Goal: Task Accomplishment & Management: Use online tool/utility

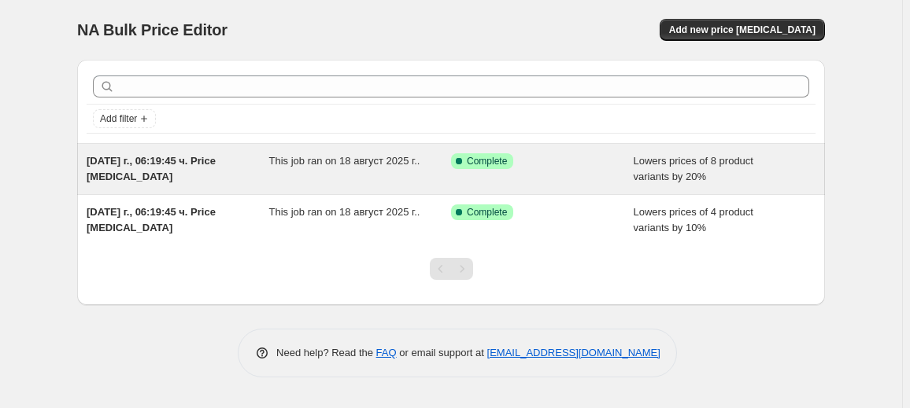
click at [267, 165] on div "[DATE] г., 06:19:45 ч. Price [MEDICAL_DATA]" at bounding box center [178, 168] width 183 height 31
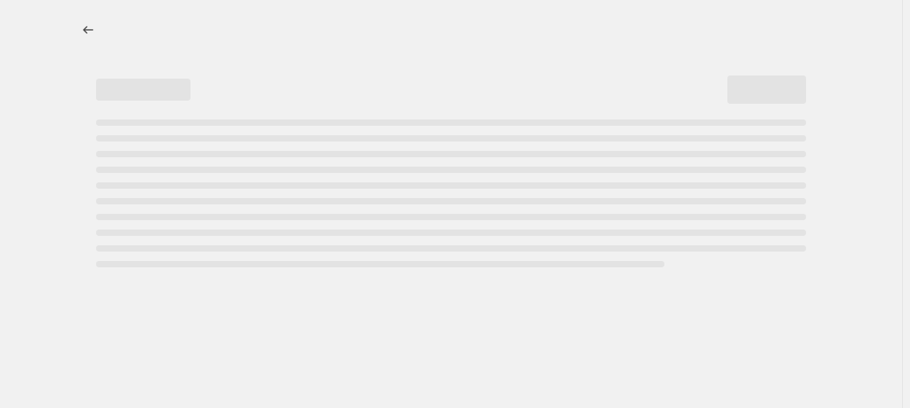
select select "percentage"
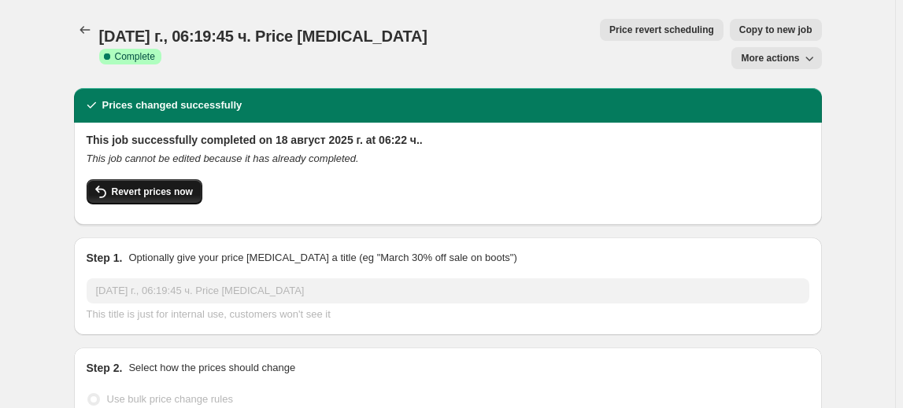
click at [161, 186] on span "Revert prices now" at bounding box center [152, 192] width 81 height 13
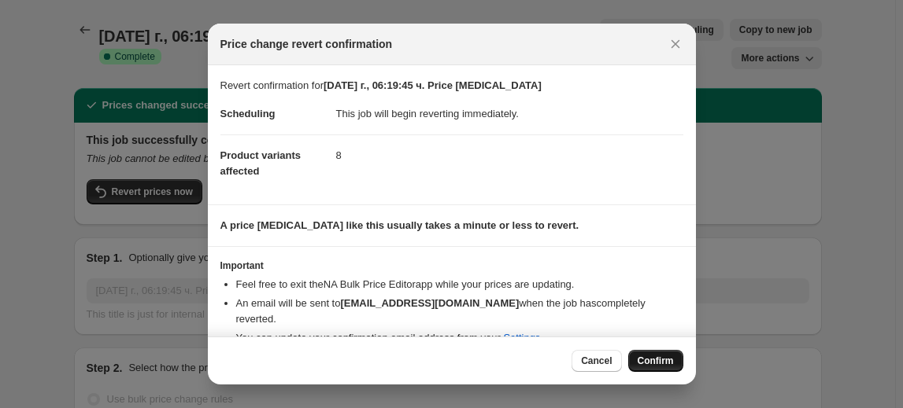
click at [652, 350] on button "Confirm" at bounding box center [655, 361] width 55 height 22
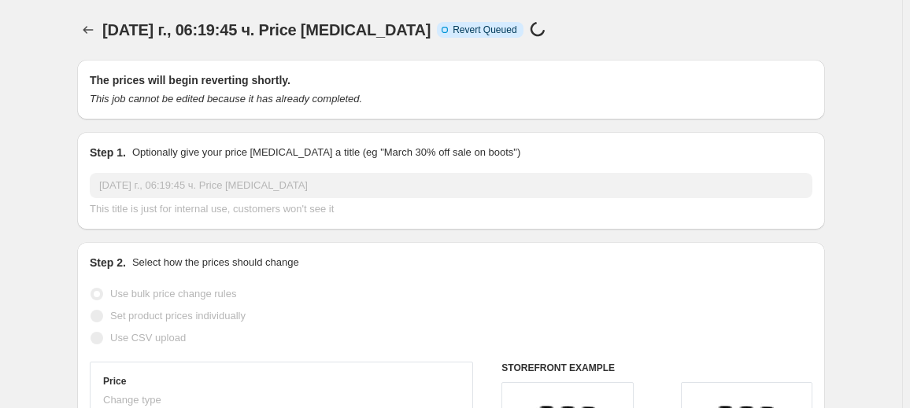
select select "percentage"
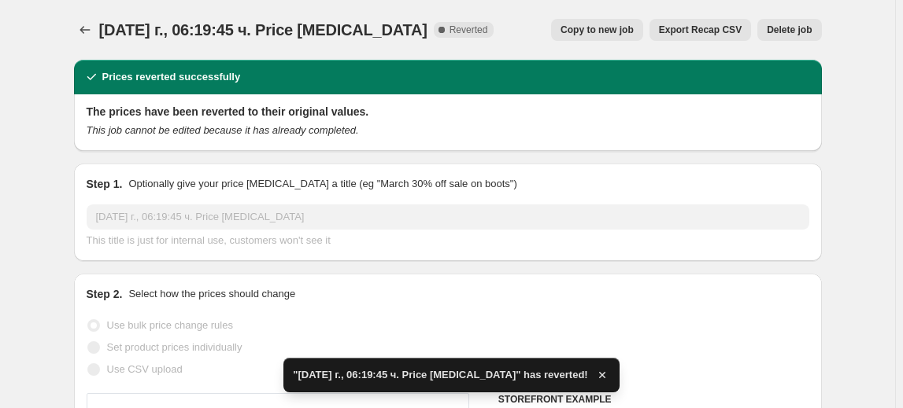
click at [787, 21] on button "Delete job" at bounding box center [789, 30] width 64 height 22
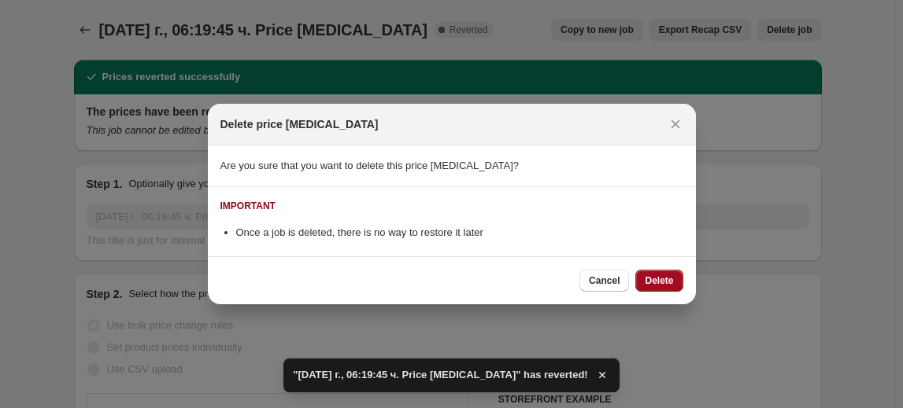
click at [663, 285] on span "Delete" at bounding box center [658, 281] width 28 height 13
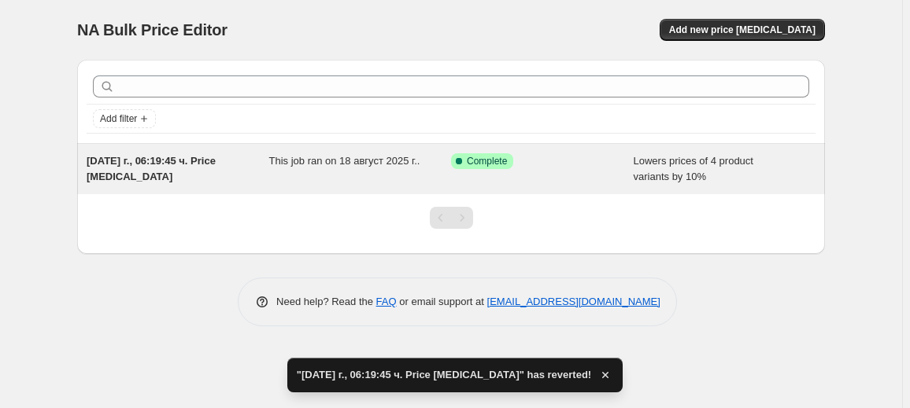
click at [272, 170] on div "This job ran on 18 август 2025 г.." at bounding box center [360, 168] width 183 height 31
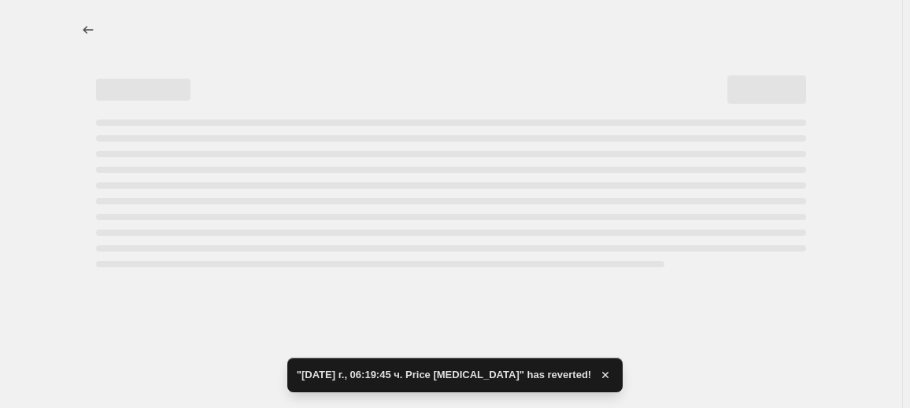
select select "percentage"
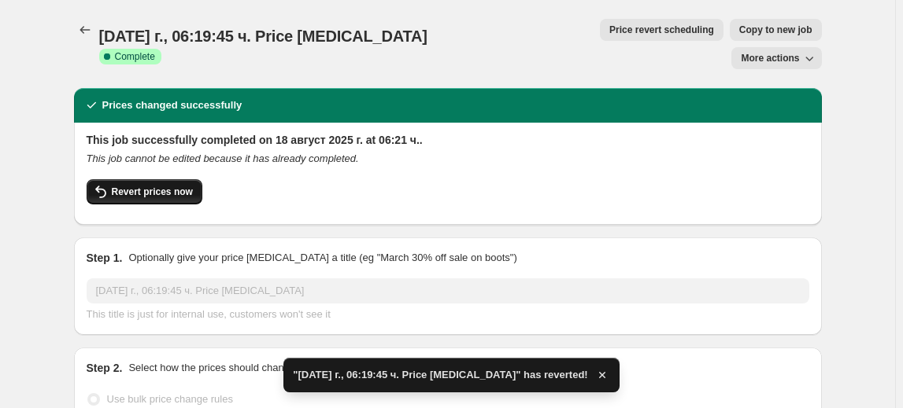
click at [175, 179] on button "Revert prices now" at bounding box center [145, 191] width 116 height 25
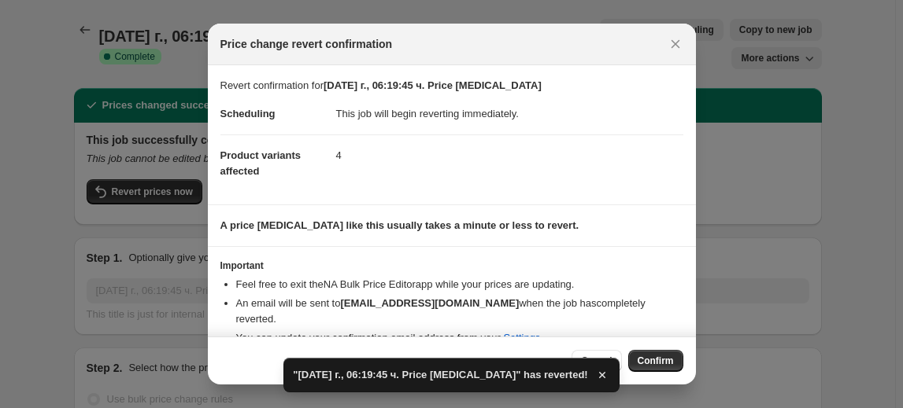
click at [648, 364] on span "Confirm" at bounding box center [655, 361] width 36 height 13
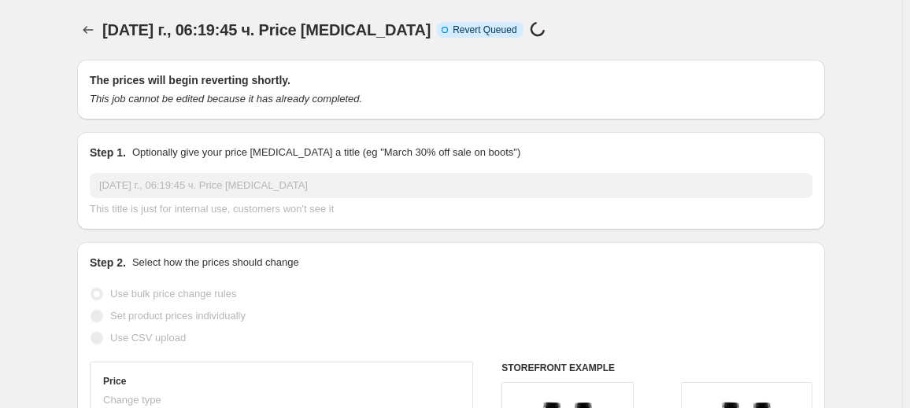
select select "percentage"
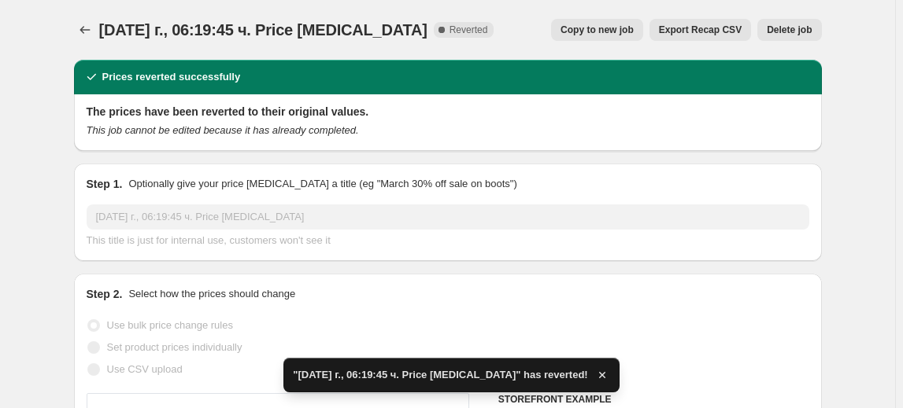
click at [792, 33] on span "Delete job" at bounding box center [788, 30] width 45 height 13
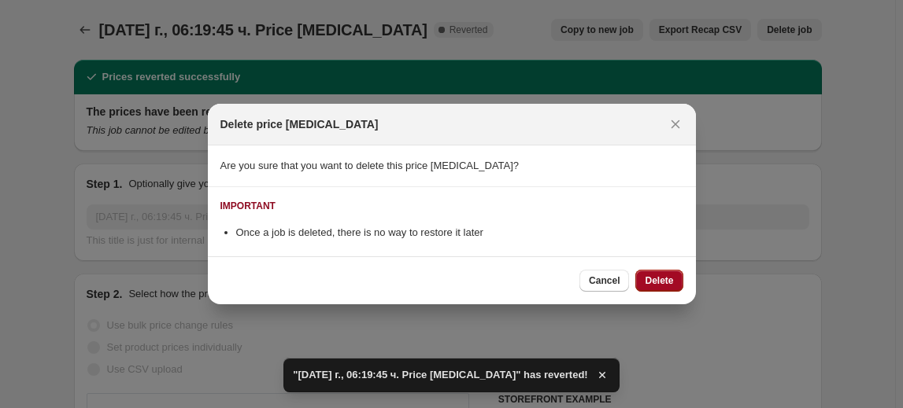
click at [655, 280] on span "Delete" at bounding box center [658, 281] width 28 height 13
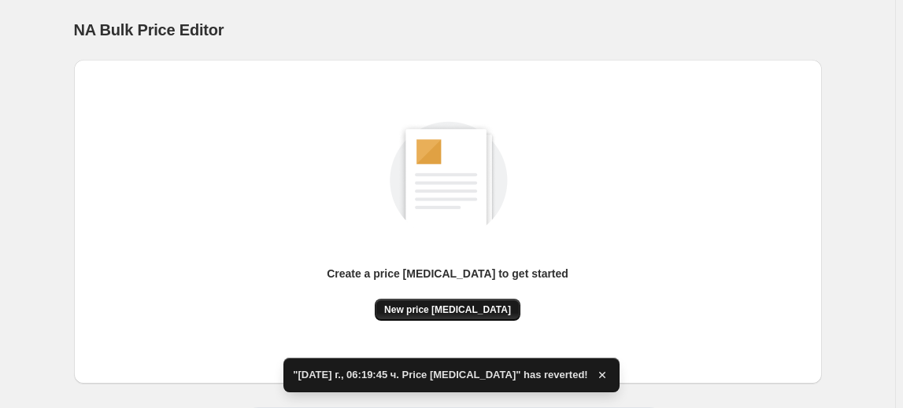
click at [434, 305] on span "New price change job" at bounding box center [447, 310] width 127 height 13
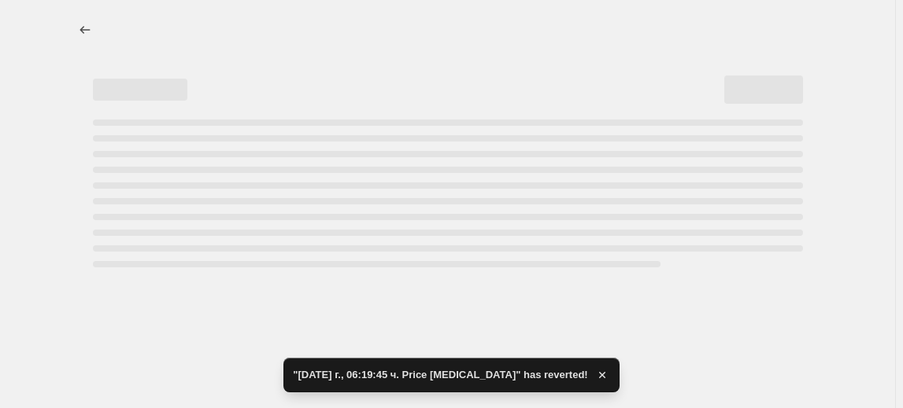
select select "percentage"
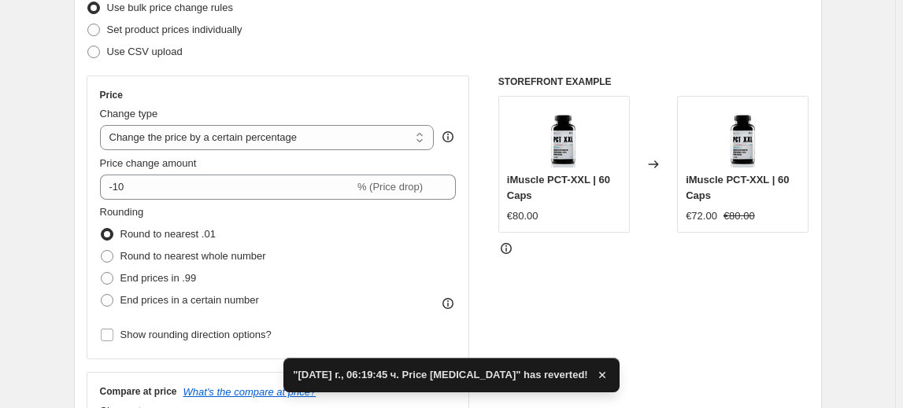
scroll to position [214, 0]
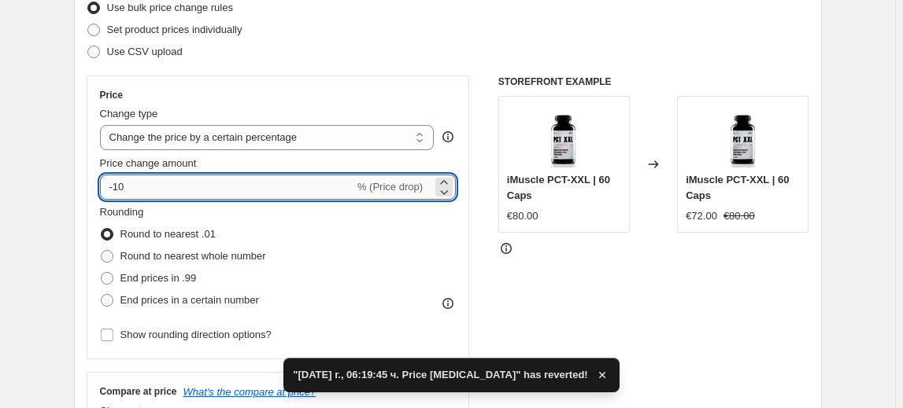
click at [130, 193] on input "-10" at bounding box center [227, 187] width 254 height 25
click at [121, 193] on input "-10" at bounding box center [227, 187] width 254 height 25
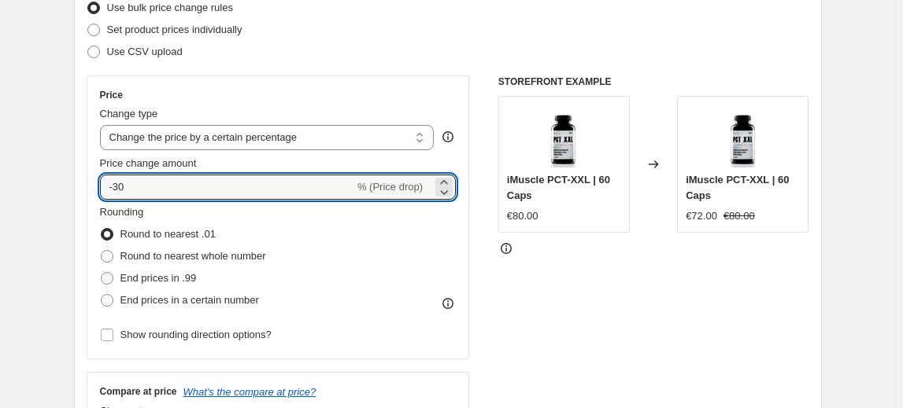
type input "-30"
click at [164, 215] on fieldset "Rounding Round to nearest .01 Round to nearest whole number End prices in .99 E…" at bounding box center [183, 258] width 166 height 107
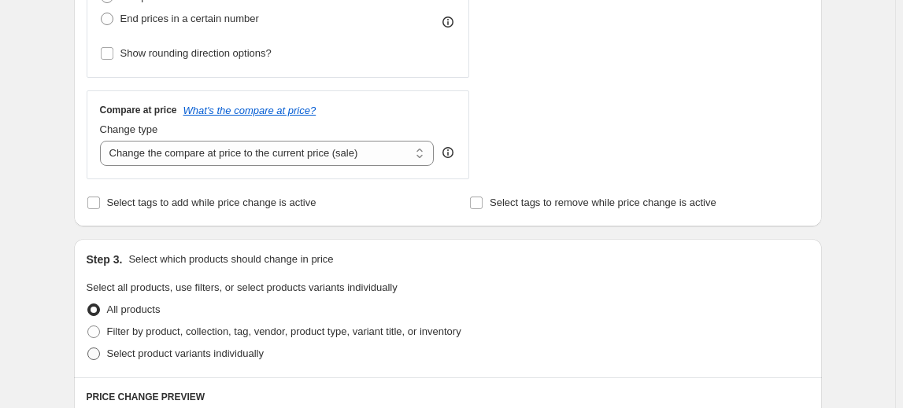
scroll to position [572, 0]
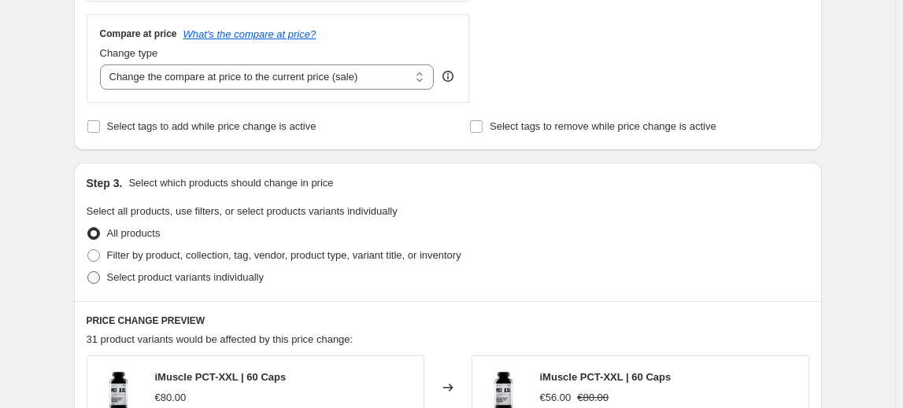
click at [194, 277] on span "Select product variants individually" at bounding box center [185, 277] width 157 height 12
click at [88, 272] on input "Select product variants individually" at bounding box center [87, 271] width 1 height 1
radio input "true"
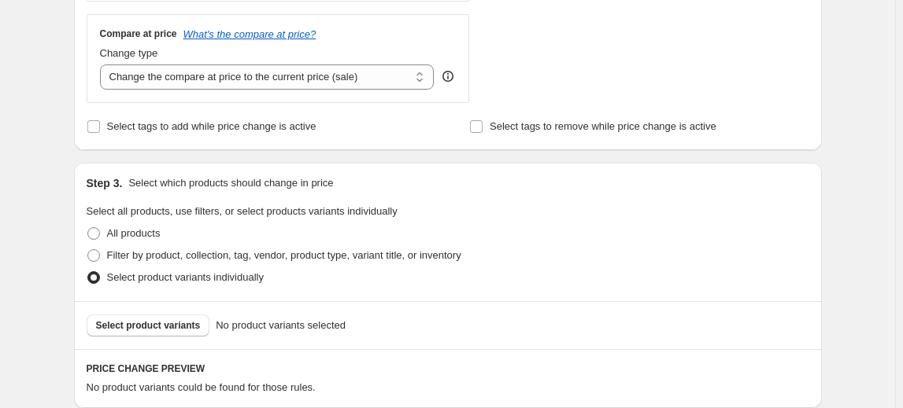
click at [165, 321] on span "Select product variants" at bounding box center [148, 325] width 105 height 13
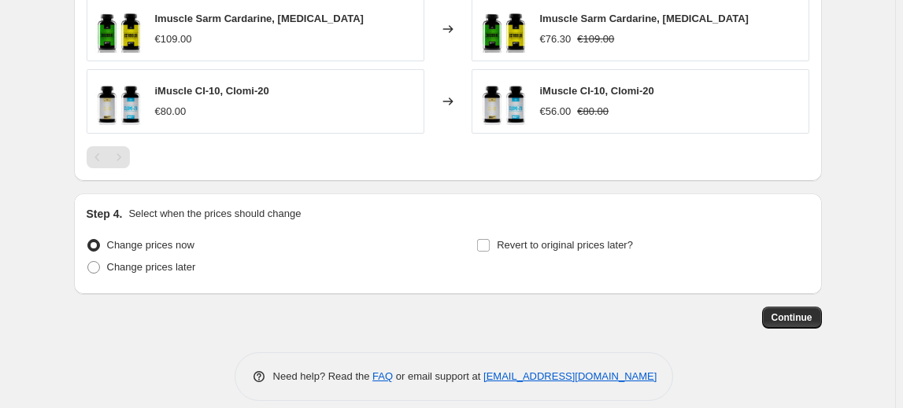
scroll to position [1137, 0]
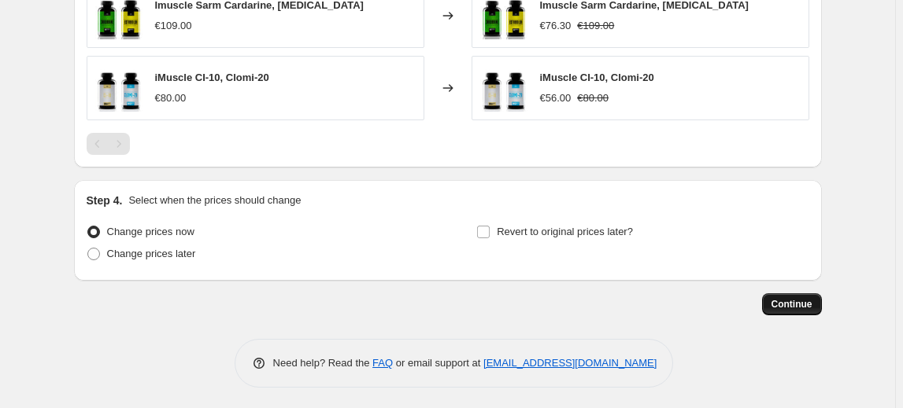
click at [807, 295] on button "Continue" at bounding box center [792, 305] width 60 height 22
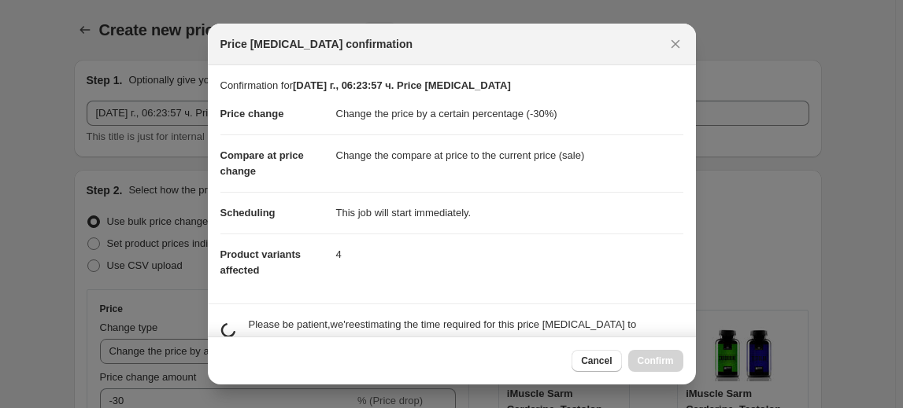
scroll to position [0, 0]
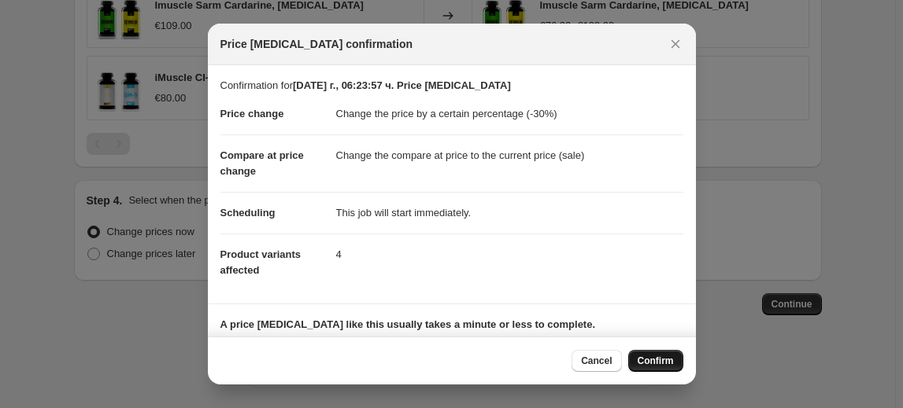
click at [650, 352] on button "Confirm" at bounding box center [655, 361] width 55 height 22
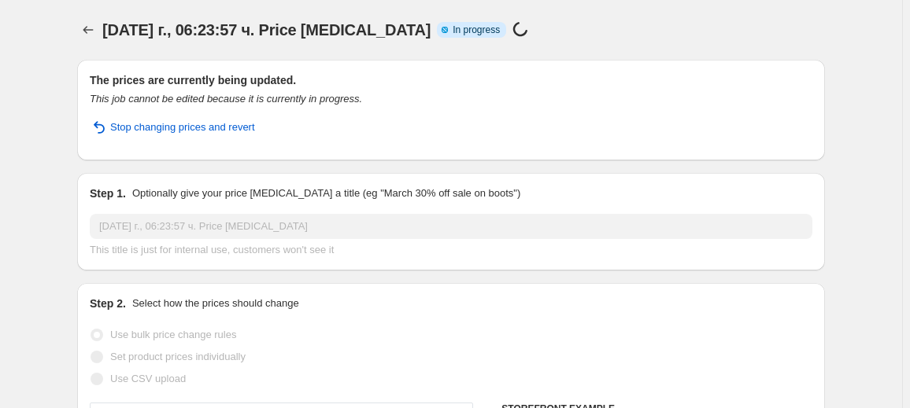
select select "percentage"
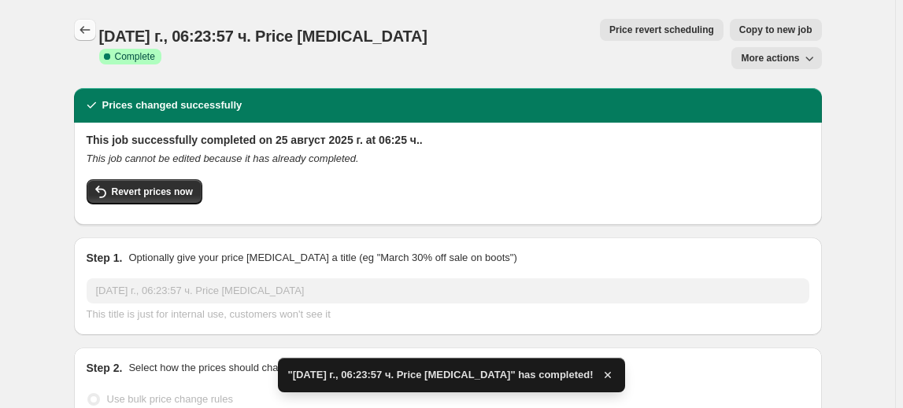
click at [89, 28] on icon "Price change jobs" at bounding box center [85, 30] width 16 height 16
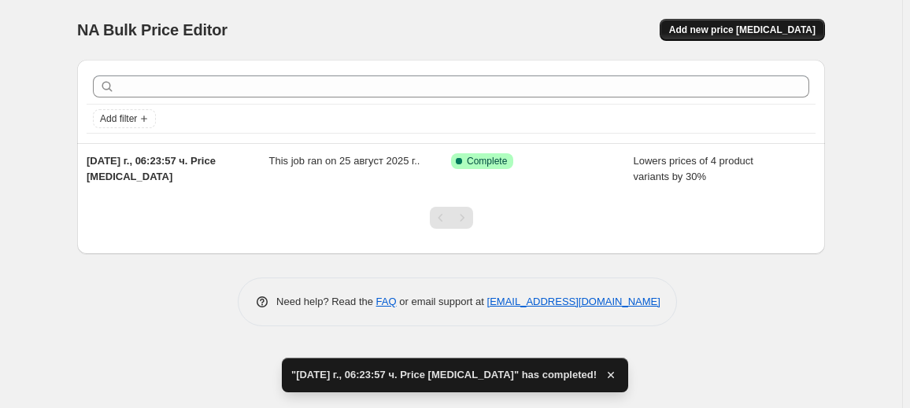
click at [732, 31] on span "Add new price change job" at bounding box center [742, 30] width 146 height 13
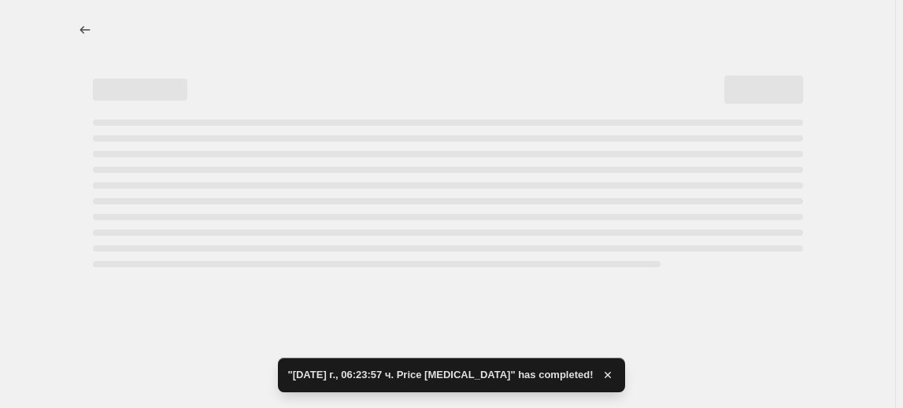
select select "percentage"
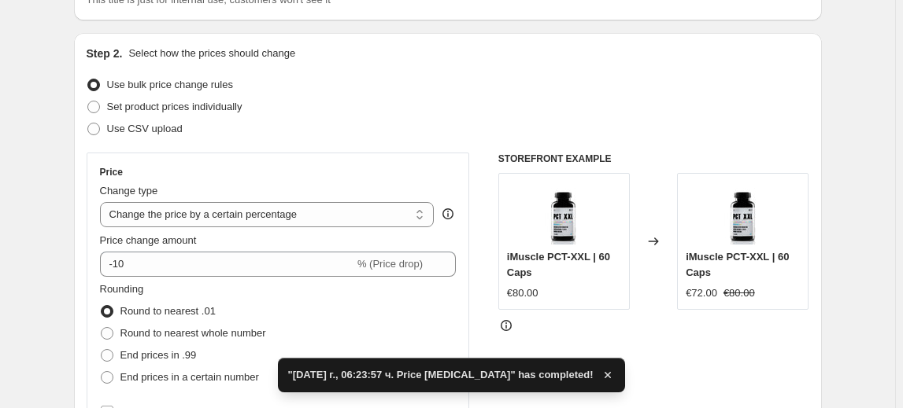
scroll to position [214, 0]
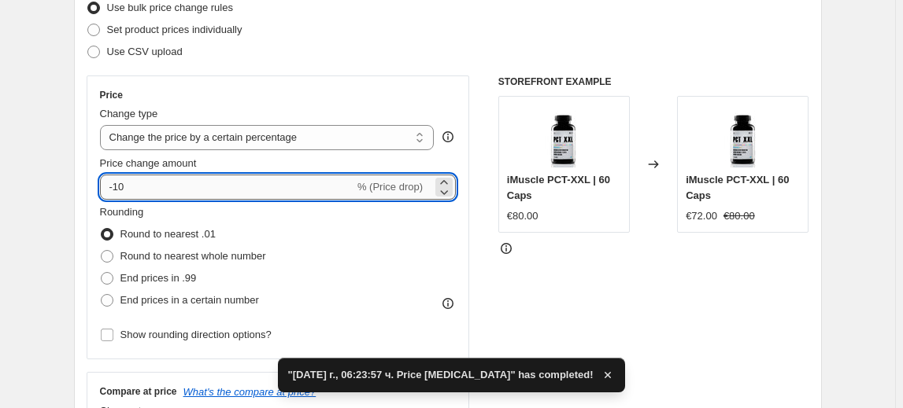
click at [135, 188] on input "-10" at bounding box center [227, 187] width 254 height 25
click at [122, 189] on input "-10" at bounding box center [227, 187] width 254 height 25
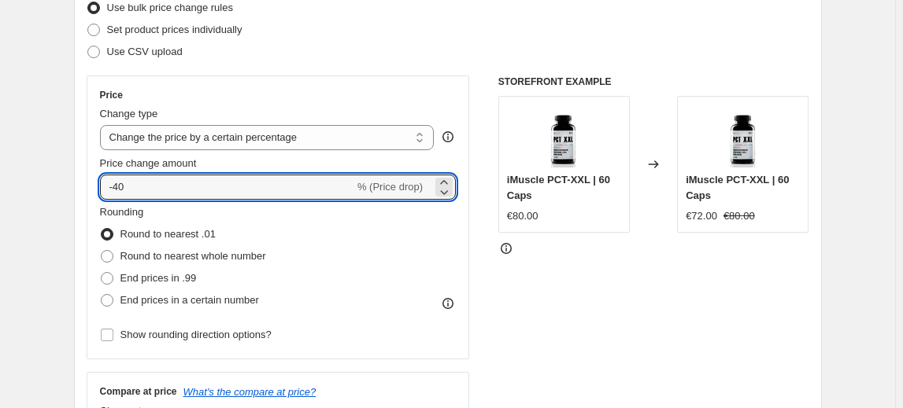
type input "-40"
click at [179, 211] on fieldset "Rounding Round to nearest .01 Round to nearest whole number End prices in .99 E…" at bounding box center [183, 258] width 166 height 107
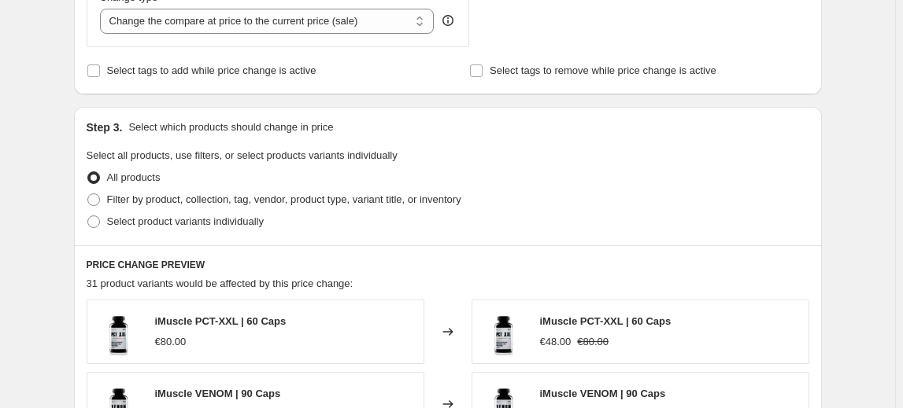
scroll to position [644, 0]
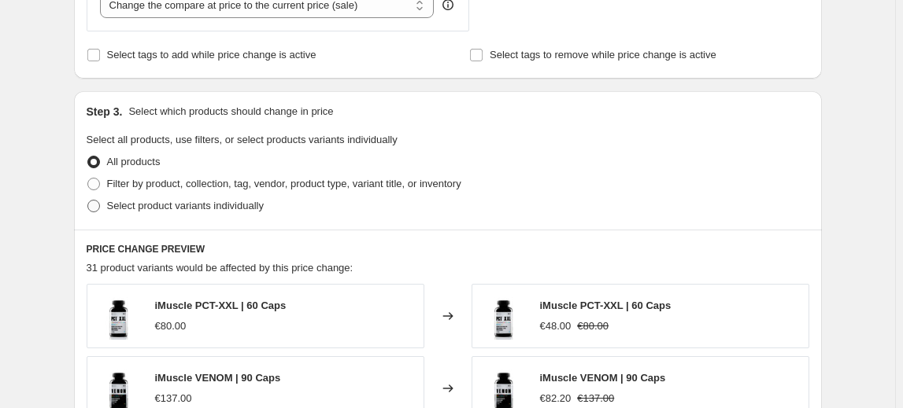
click at [243, 208] on span "Select product variants individually" at bounding box center [185, 206] width 157 height 12
click at [88, 201] on input "Select product variants individually" at bounding box center [87, 200] width 1 height 1
radio input "true"
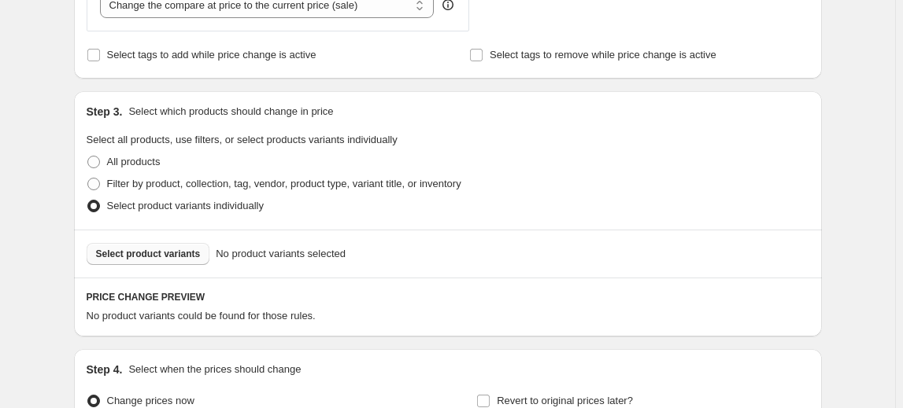
click at [168, 250] on span "Select product variants" at bounding box center [148, 254] width 105 height 13
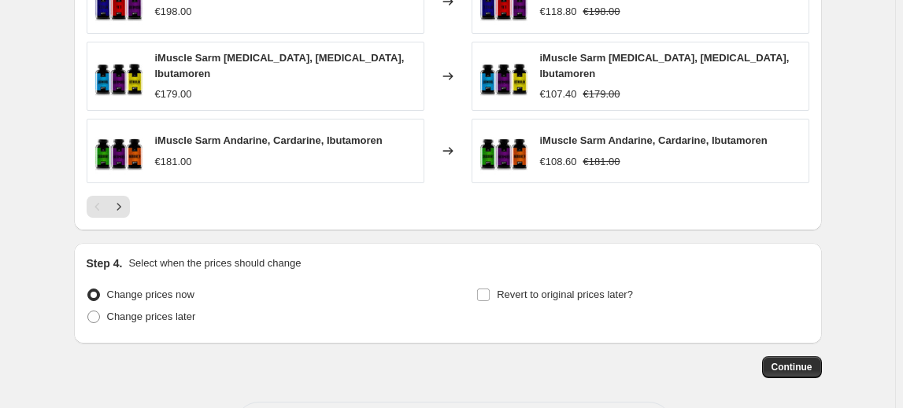
scroll to position [1209, 0]
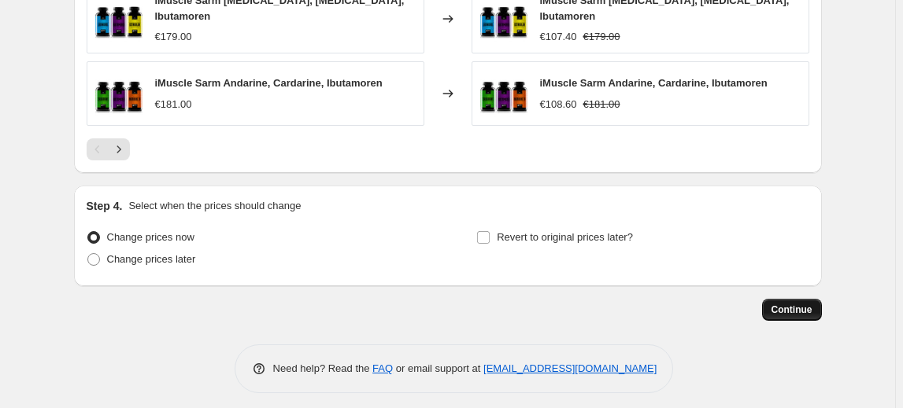
click at [785, 304] on span "Continue" at bounding box center [791, 310] width 41 height 13
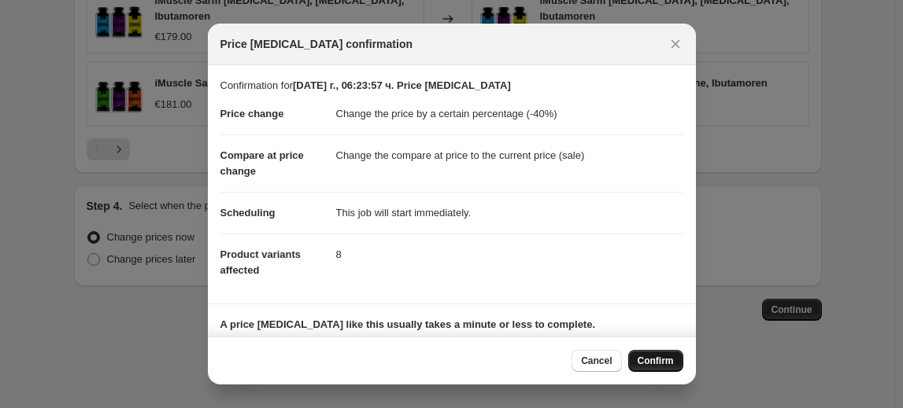
click at [638, 362] on span "Confirm" at bounding box center [655, 361] width 36 height 13
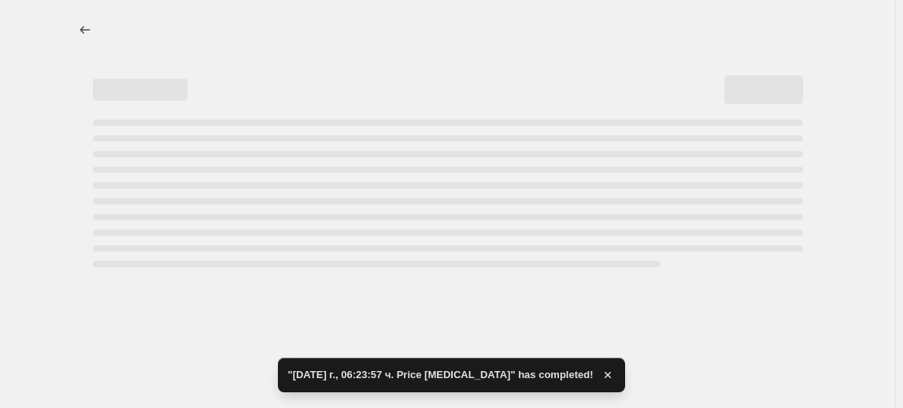
select select "percentage"
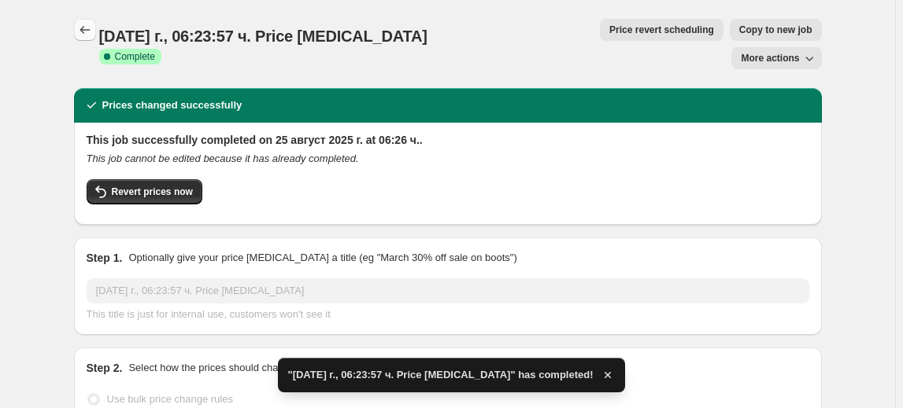
click at [86, 30] on icon "Price change jobs" at bounding box center [84, 30] width 10 height 8
